Goal: Communication & Community: Answer question/provide support

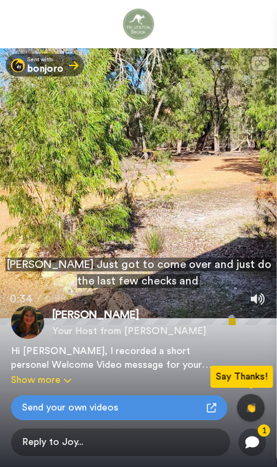
click at [156, 443] on span "Reply to Joy..." at bounding box center [120, 442] width 219 height 28
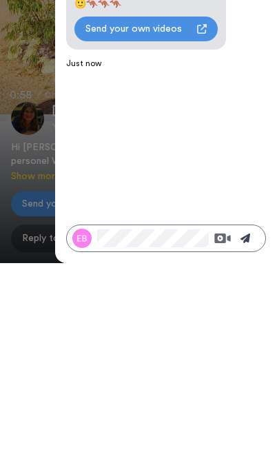
click at [253, 436] on button at bounding box center [245, 441] width 18 height 11
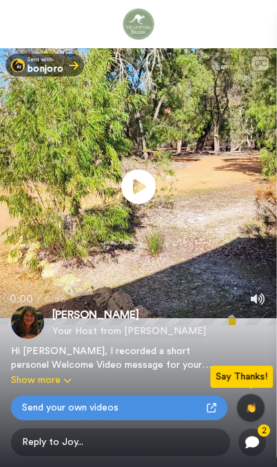
click at [158, 445] on span "Reply to Joy..." at bounding box center [120, 442] width 219 height 28
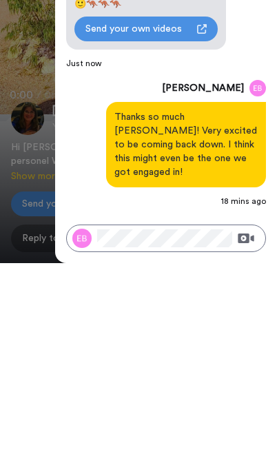
click at [28, 92] on div "Sent with bonjoro CC Play/Pause 0:00 / 0:58 Joy Ensor Your Host from Yelverton …" at bounding box center [138, 353] width 277 height 707
